Goal: Task Accomplishment & Management: Manage account settings

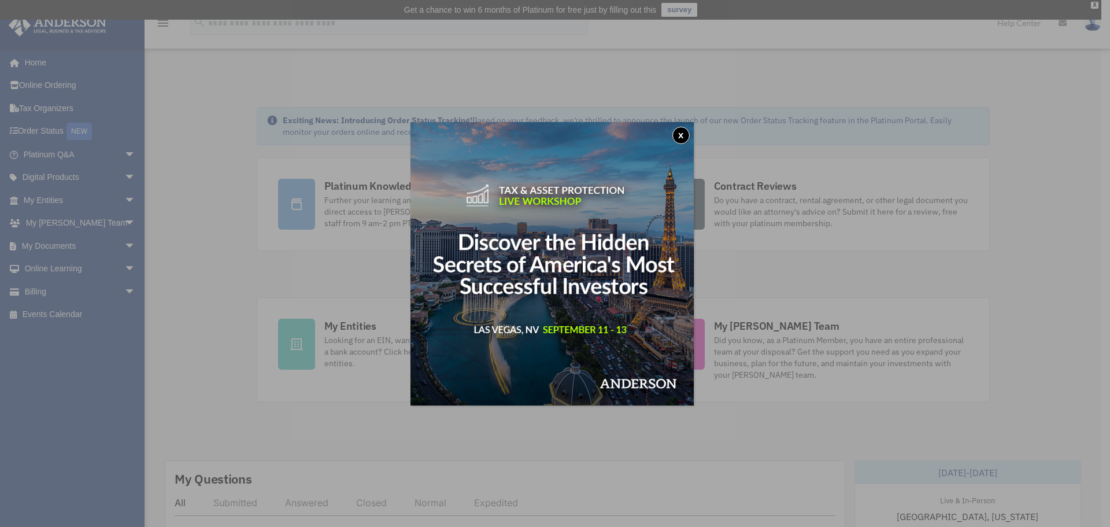
click at [686, 134] on button "x" at bounding box center [681, 135] width 17 height 17
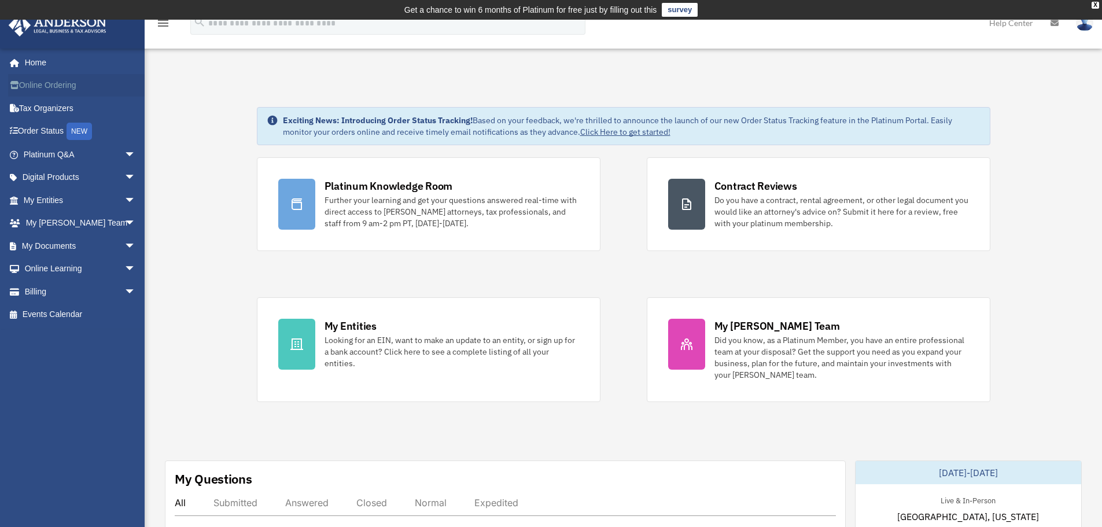
click at [62, 82] on link "Online Ordering" at bounding box center [80, 85] width 145 height 23
click at [79, 245] on link "My Documents arrow_drop_down" at bounding box center [80, 245] width 145 height 23
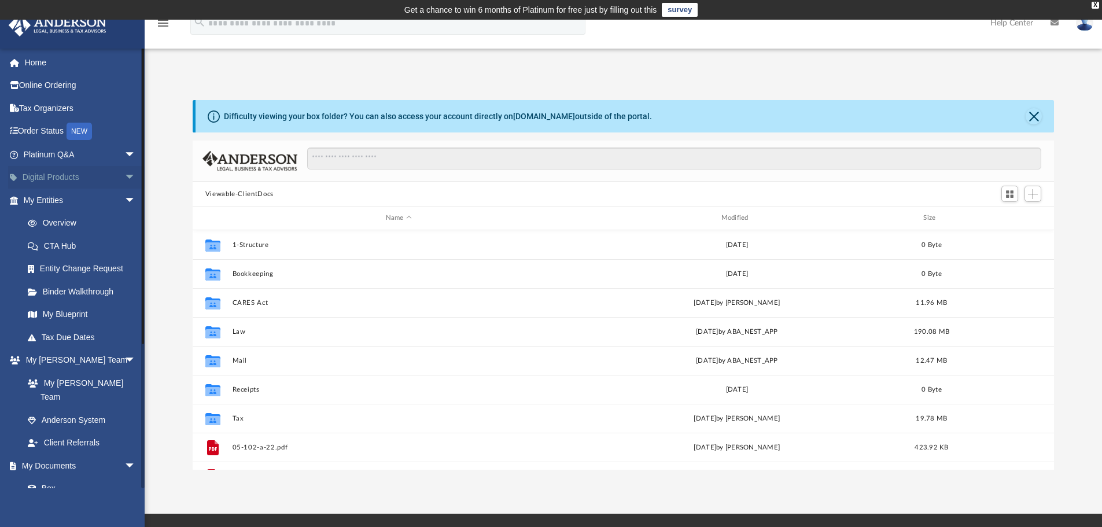
click at [68, 178] on link "Digital Products arrow_drop_down" at bounding box center [80, 177] width 145 height 23
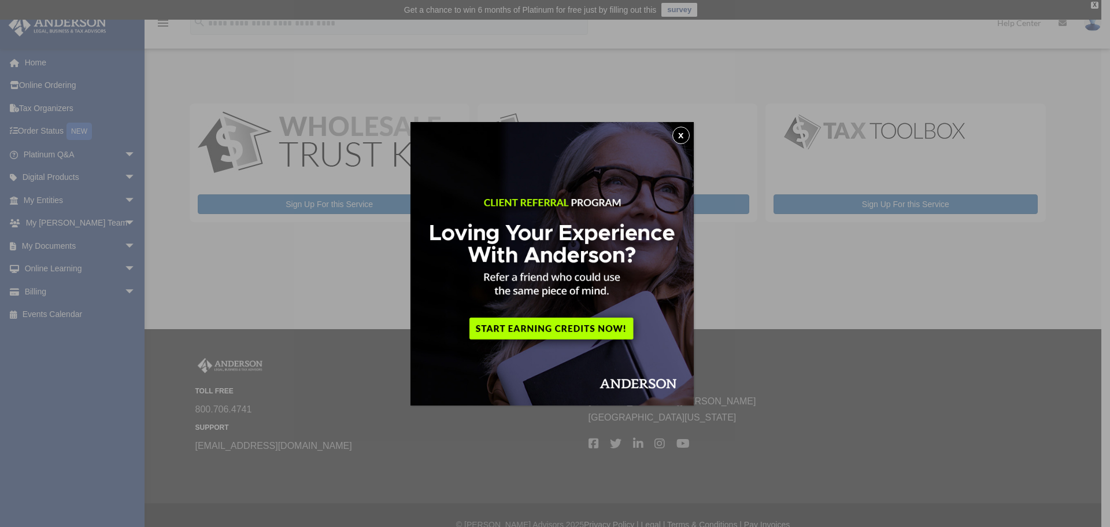
click at [683, 134] on button "x" at bounding box center [681, 135] width 17 height 17
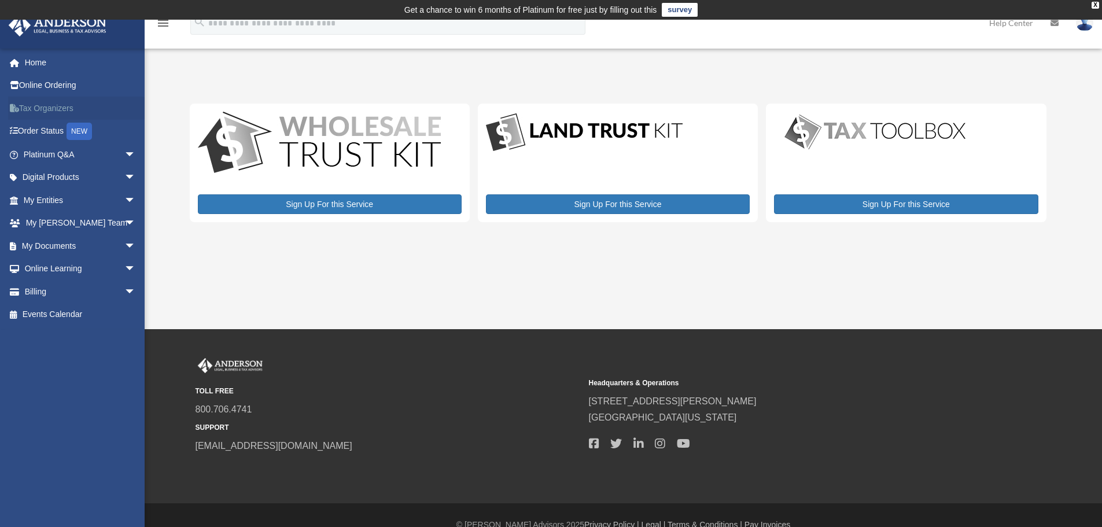
click at [64, 109] on link "Tax Organizers" at bounding box center [80, 108] width 145 height 23
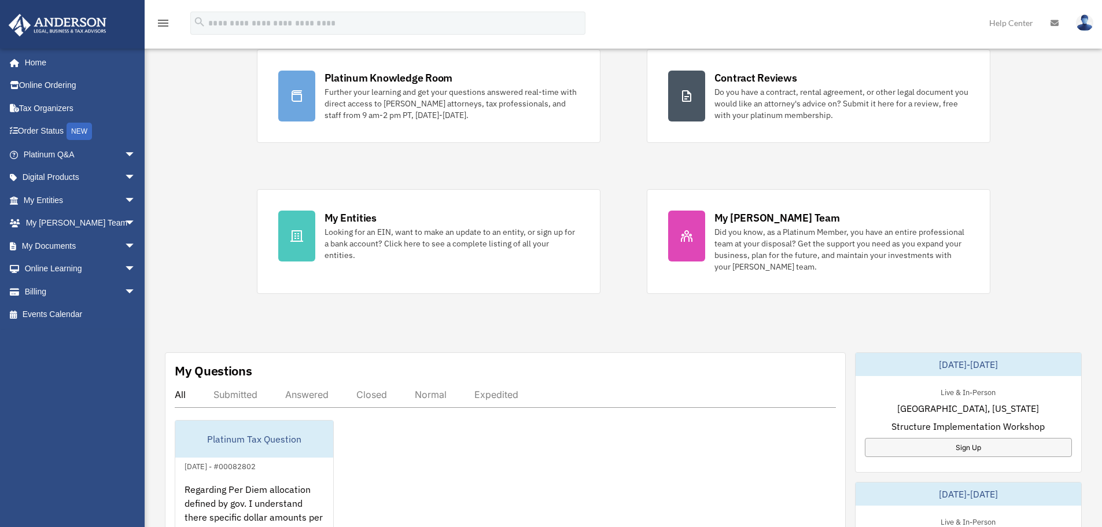
scroll to position [58, 0]
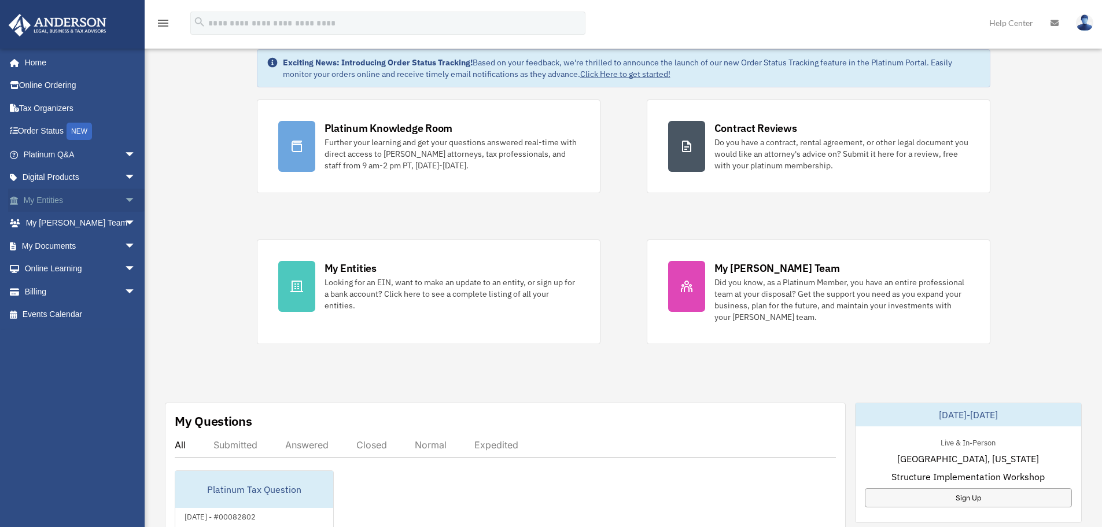
click at [124, 198] on span "arrow_drop_down" at bounding box center [135, 201] width 23 height 24
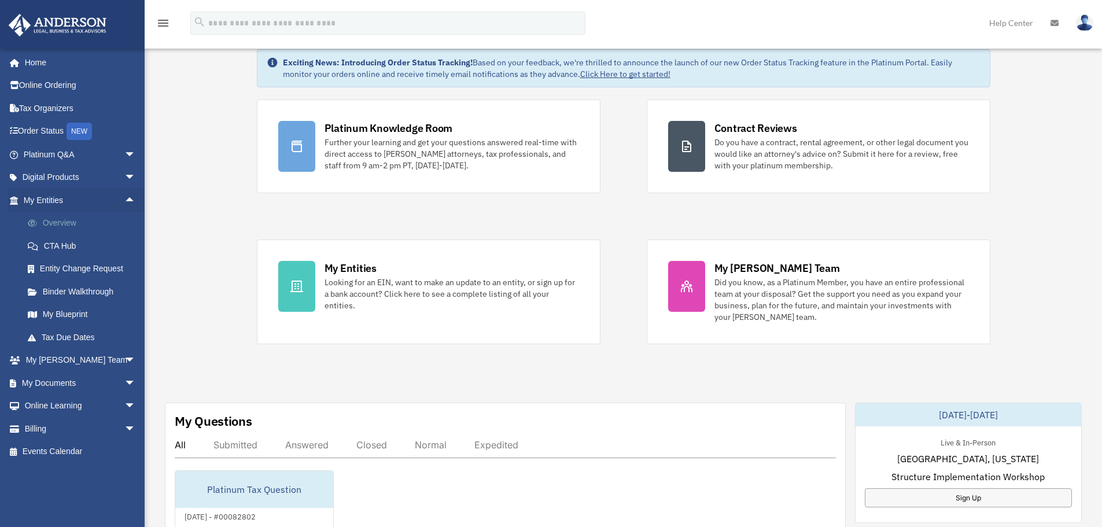
click at [60, 222] on link "Overview" at bounding box center [84, 223] width 137 height 23
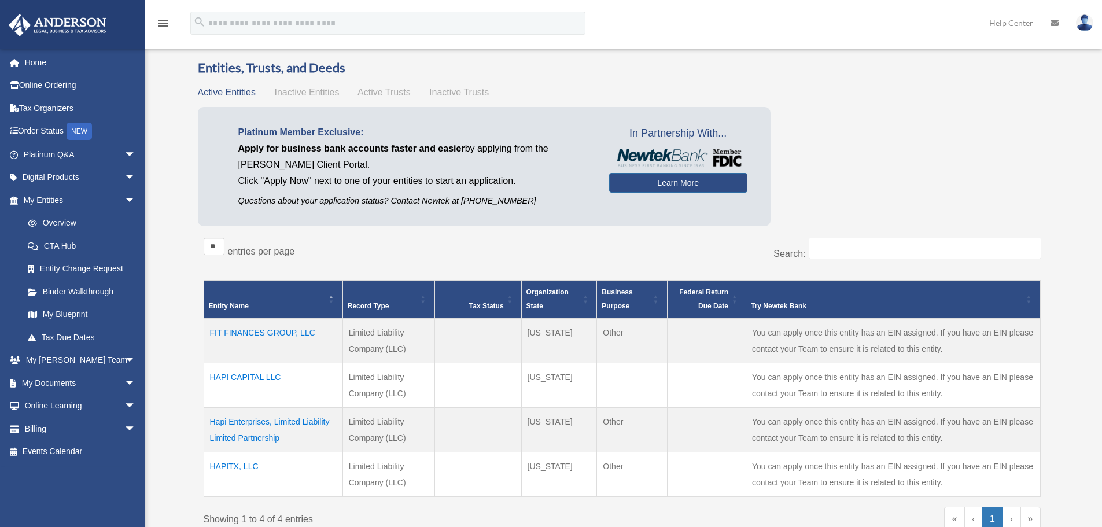
scroll to position [58, 0]
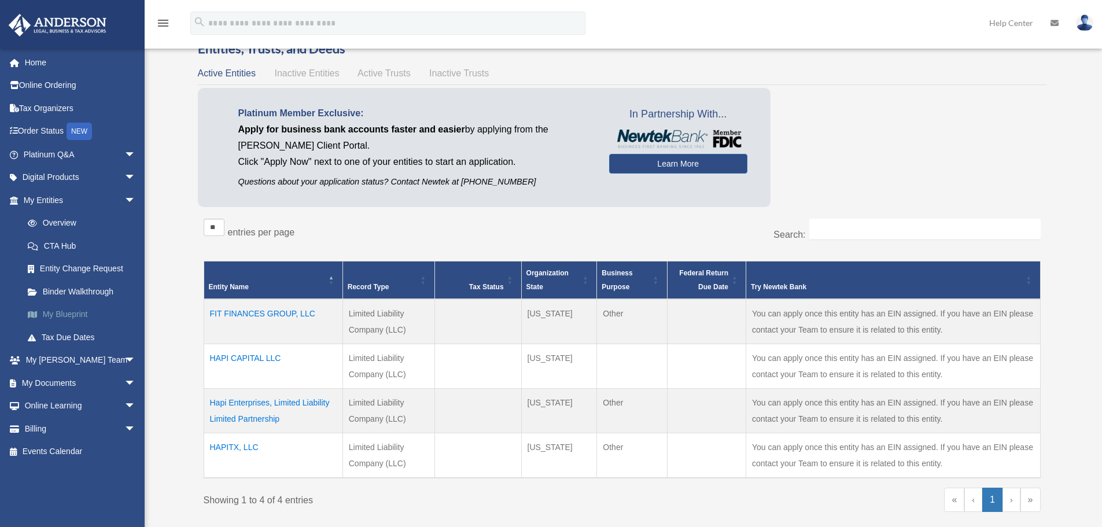
click at [72, 309] on link "My Blueprint" at bounding box center [84, 314] width 137 height 23
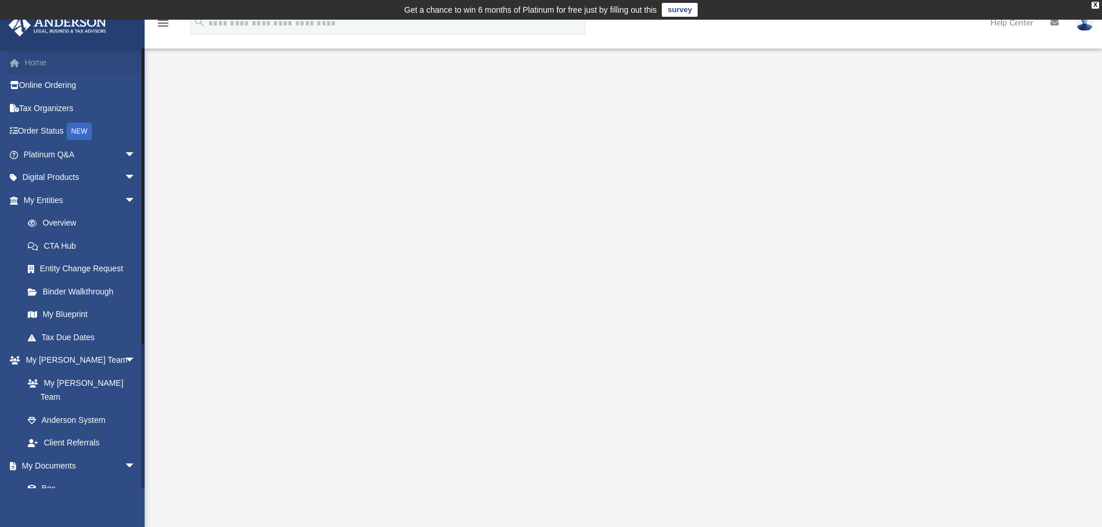
click at [31, 64] on link "Home" at bounding box center [80, 62] width 145 height 23
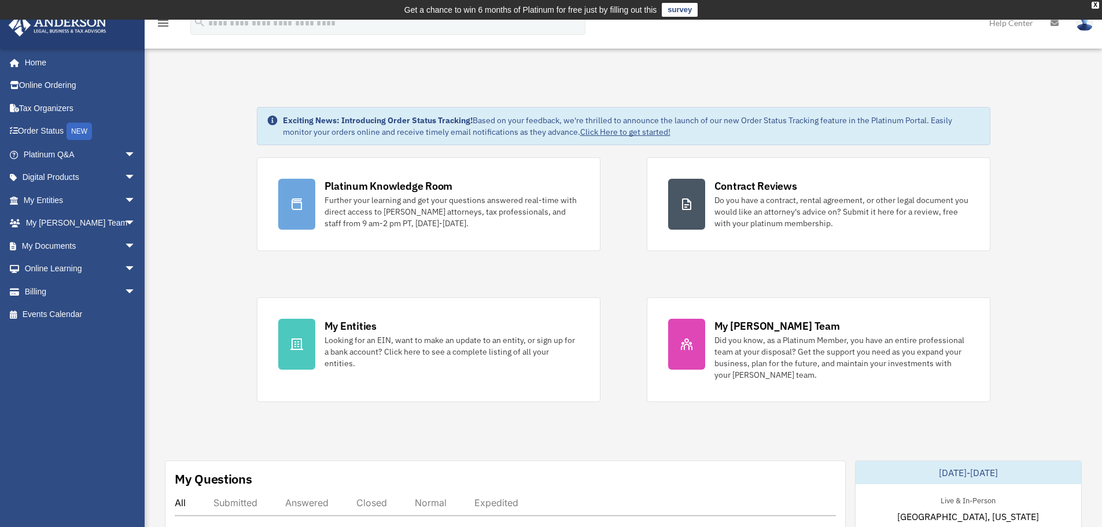
click at [1083, 27] on img at bounding box center [1084, 22] width 17 height 17
click at [880, 97] on link "Logout" at bounding box center [911, 101] width 116 height 24
